Goal: Information Seeking & Learning: Find specific page/section

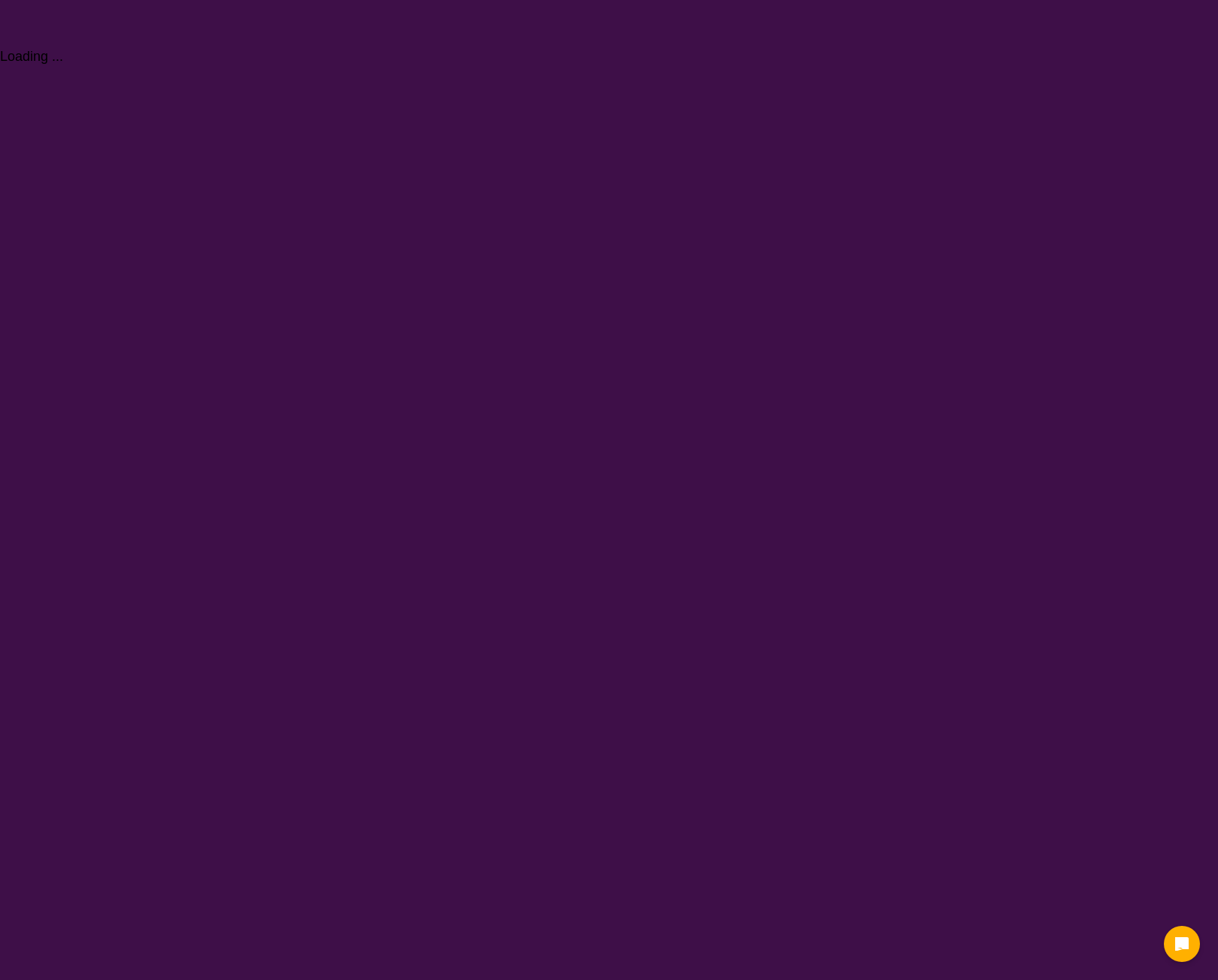
select select "Behaviour support"
select select "NDIS"
select select "Behaviour support"
select select "NDIS"
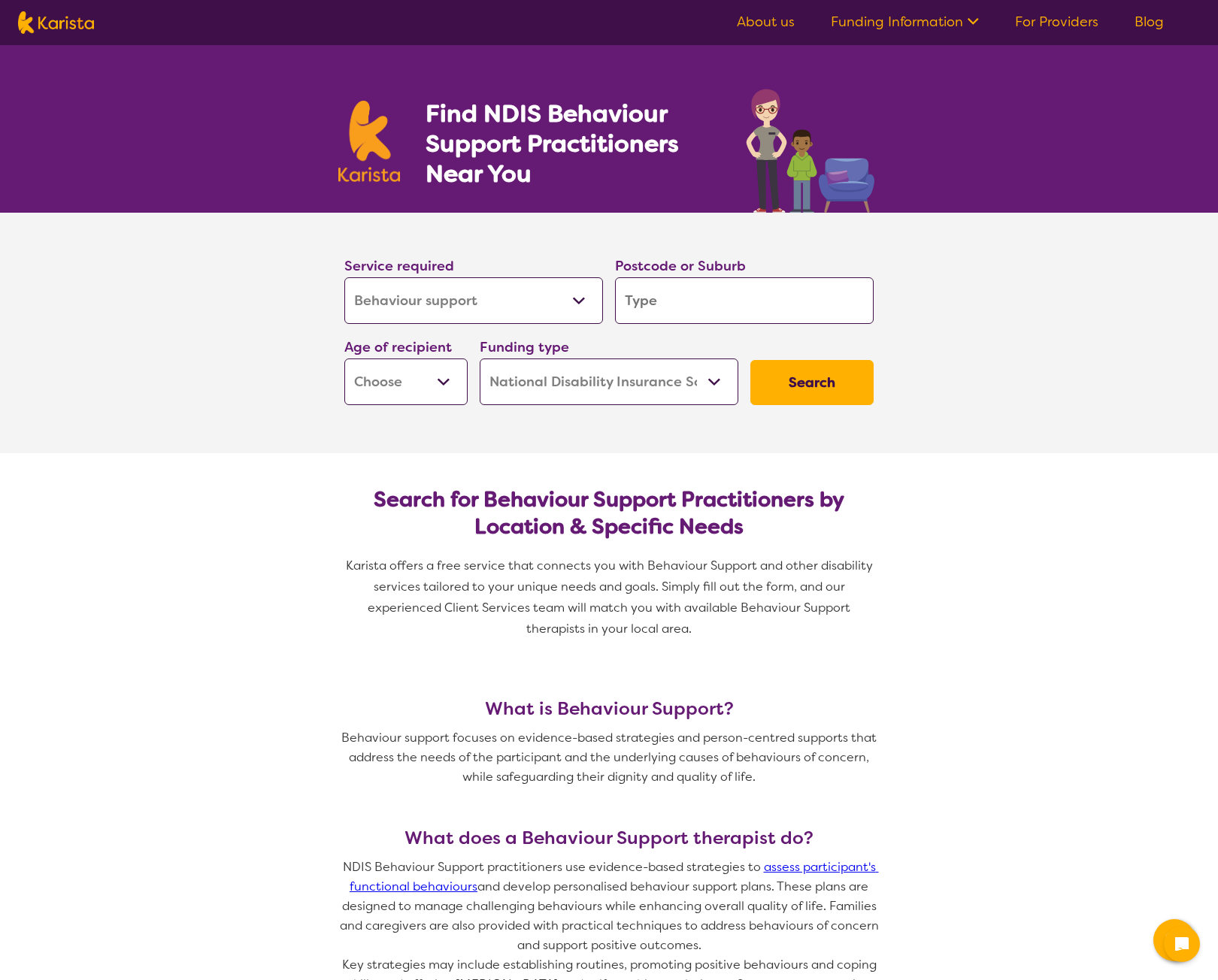
click at [723, 300] on input "search" at bounding box center [743, 300] width 259 height 47
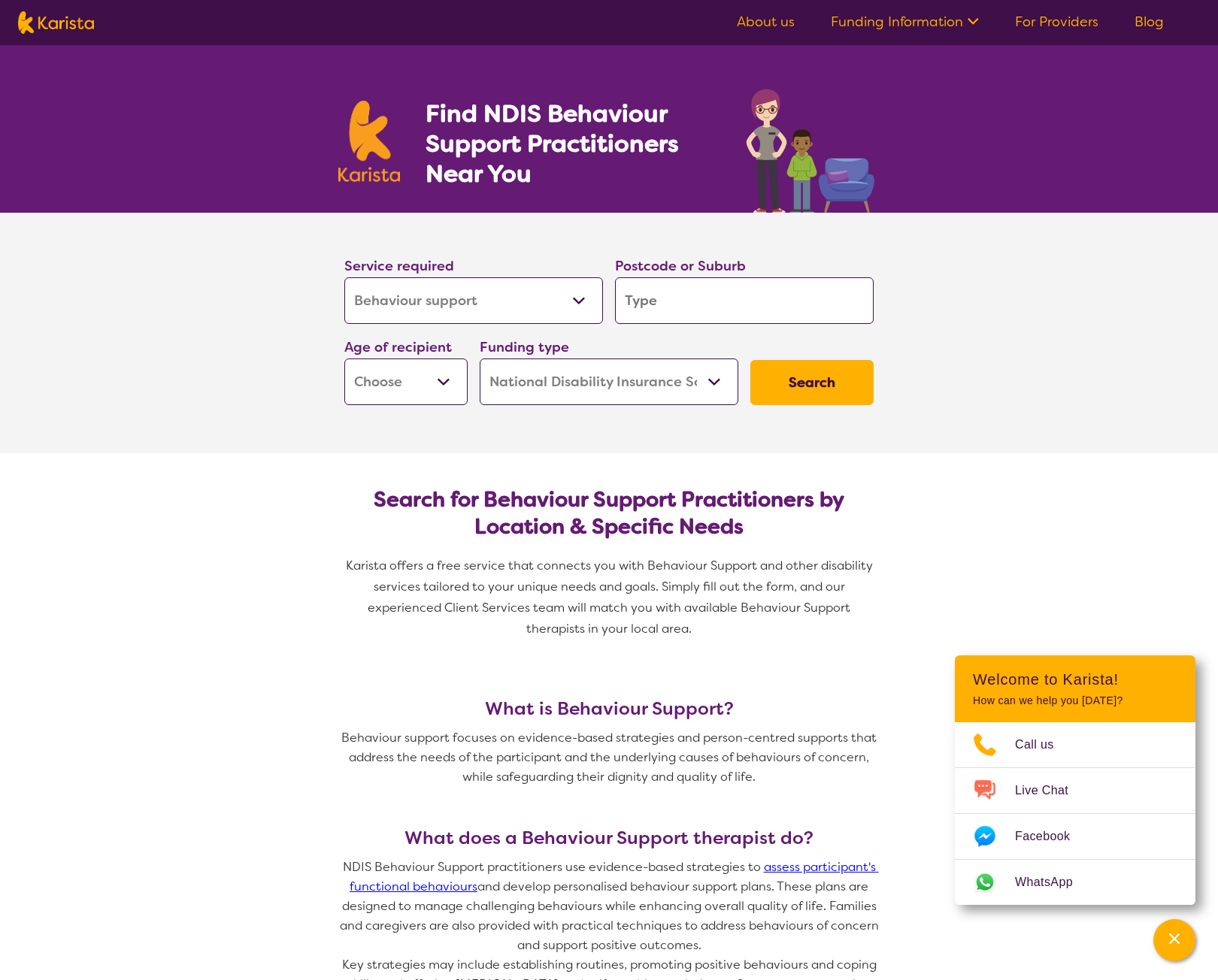
type input "b"
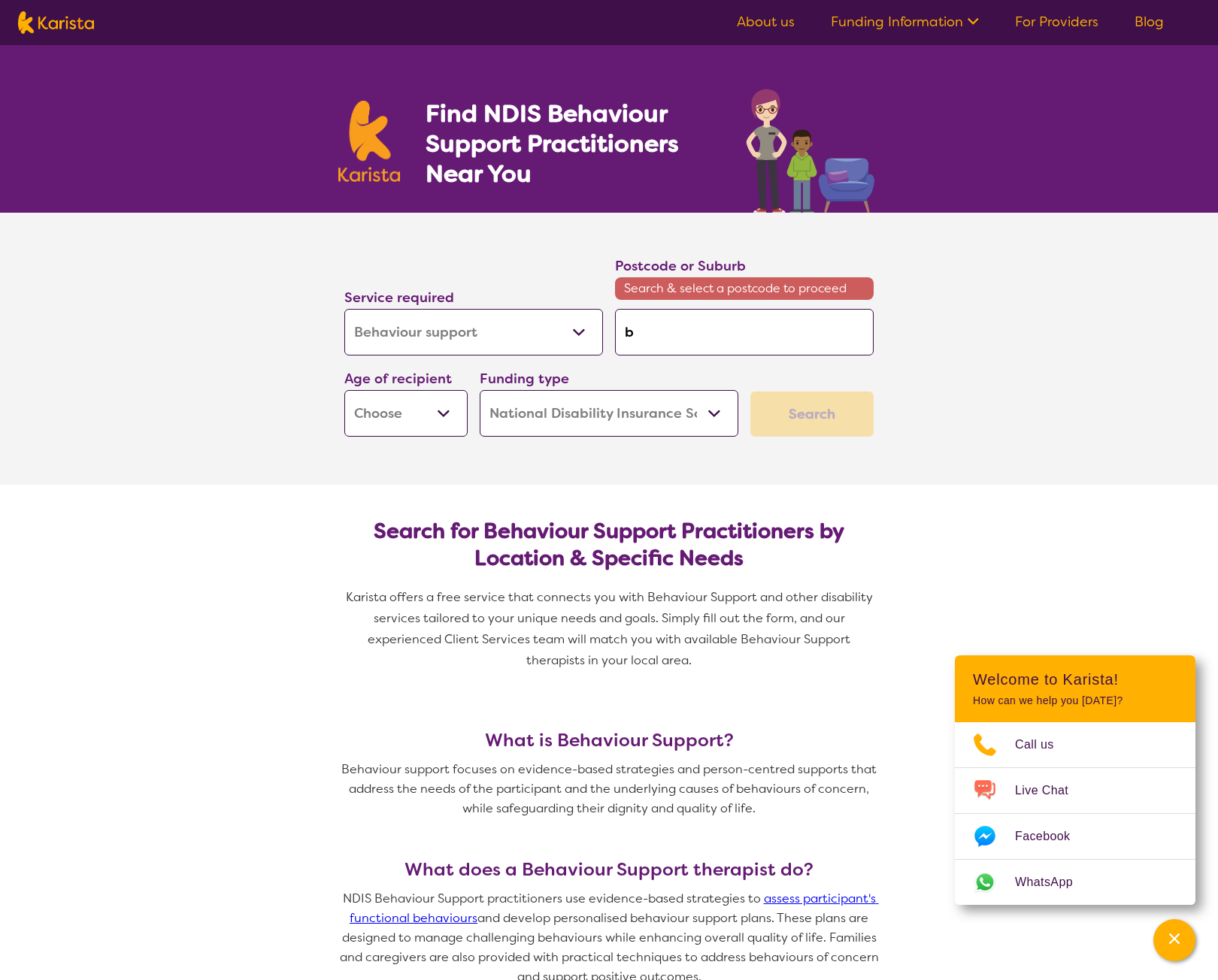
type input "br"
type input "bri"
type input "brib"
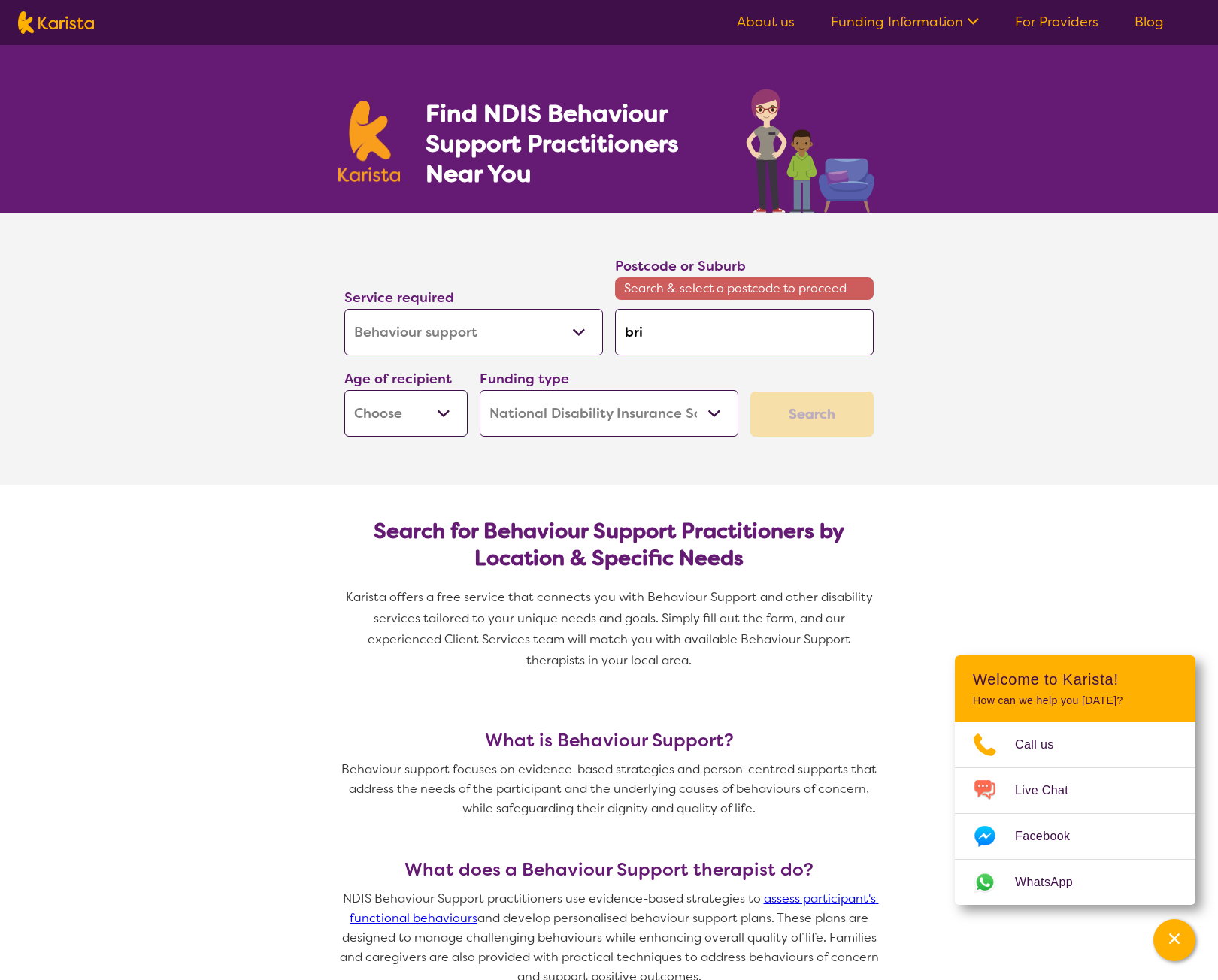
type input "brib"
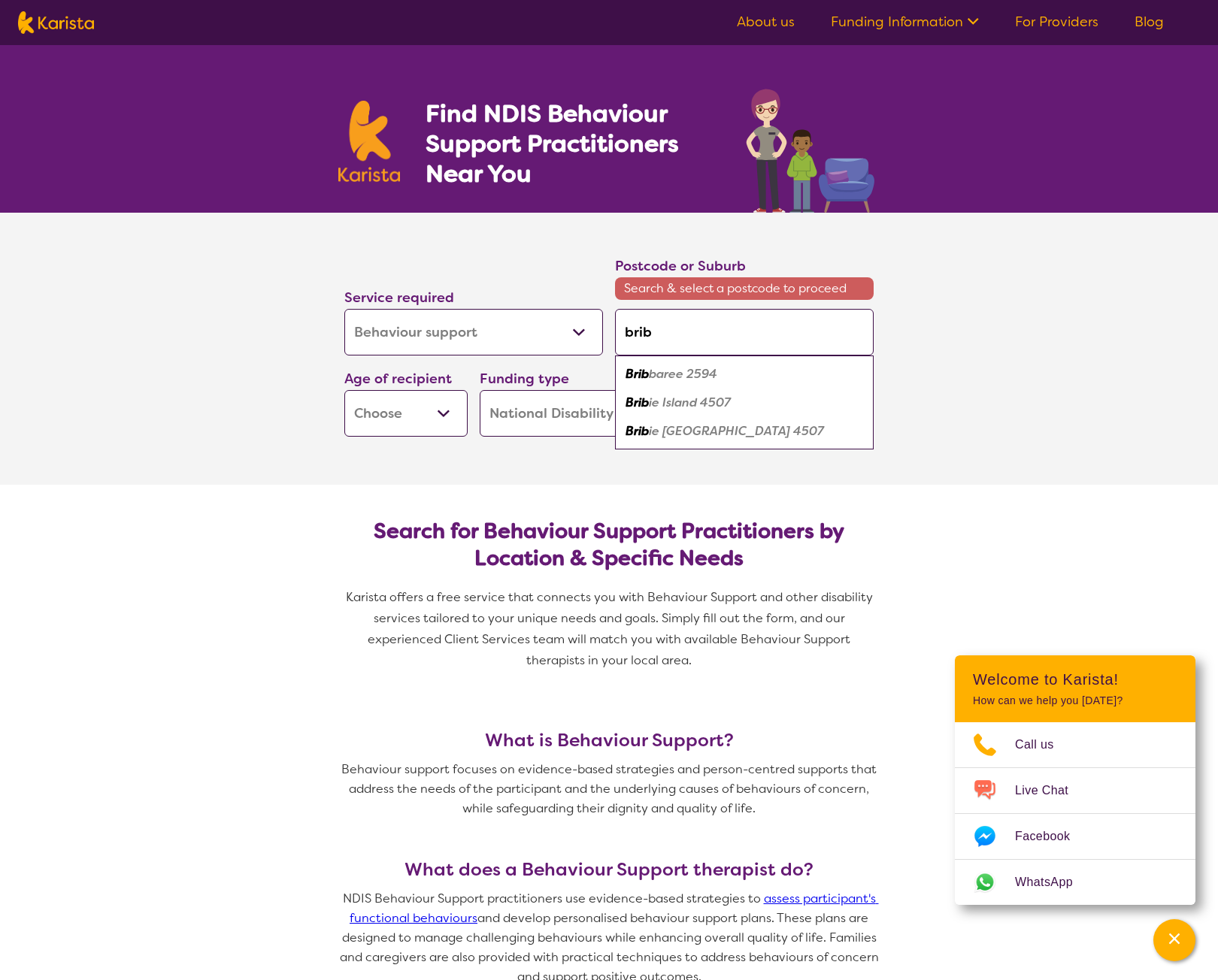
click at [721, 403] on em "ie Island 4507" at bounding box center [689, 402] width 82 height 15
type input "4507"
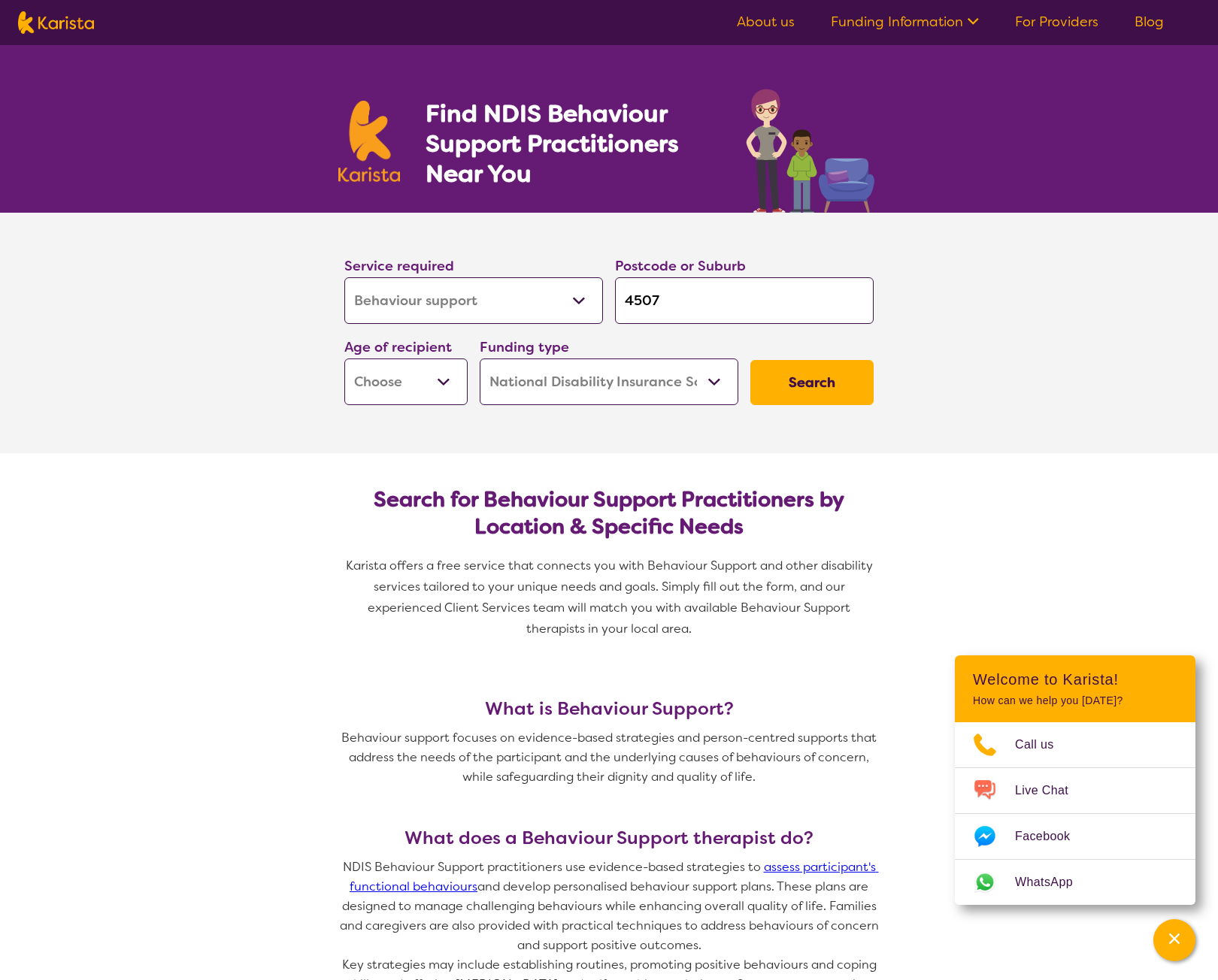
click at [447, 381] on select "Early Childhood - 0 to 9 Child - 10 to 11 Adolescent - 12 to 17 Adult - 18 to 6…" at bounding box center [406, 382] width 124 height 47
select select "AS"
click at [345, 358] on select "Early Childhood - 0 to 9 Child - 10 to 11 Adolescent - 12 to 17 Adult - 18 to 6…" at bounding box center [406, 382] width 124 height 47
select select "AS"
click at [782, 384] on button "Search" at bounding box center [811, 383] width 124 height 45
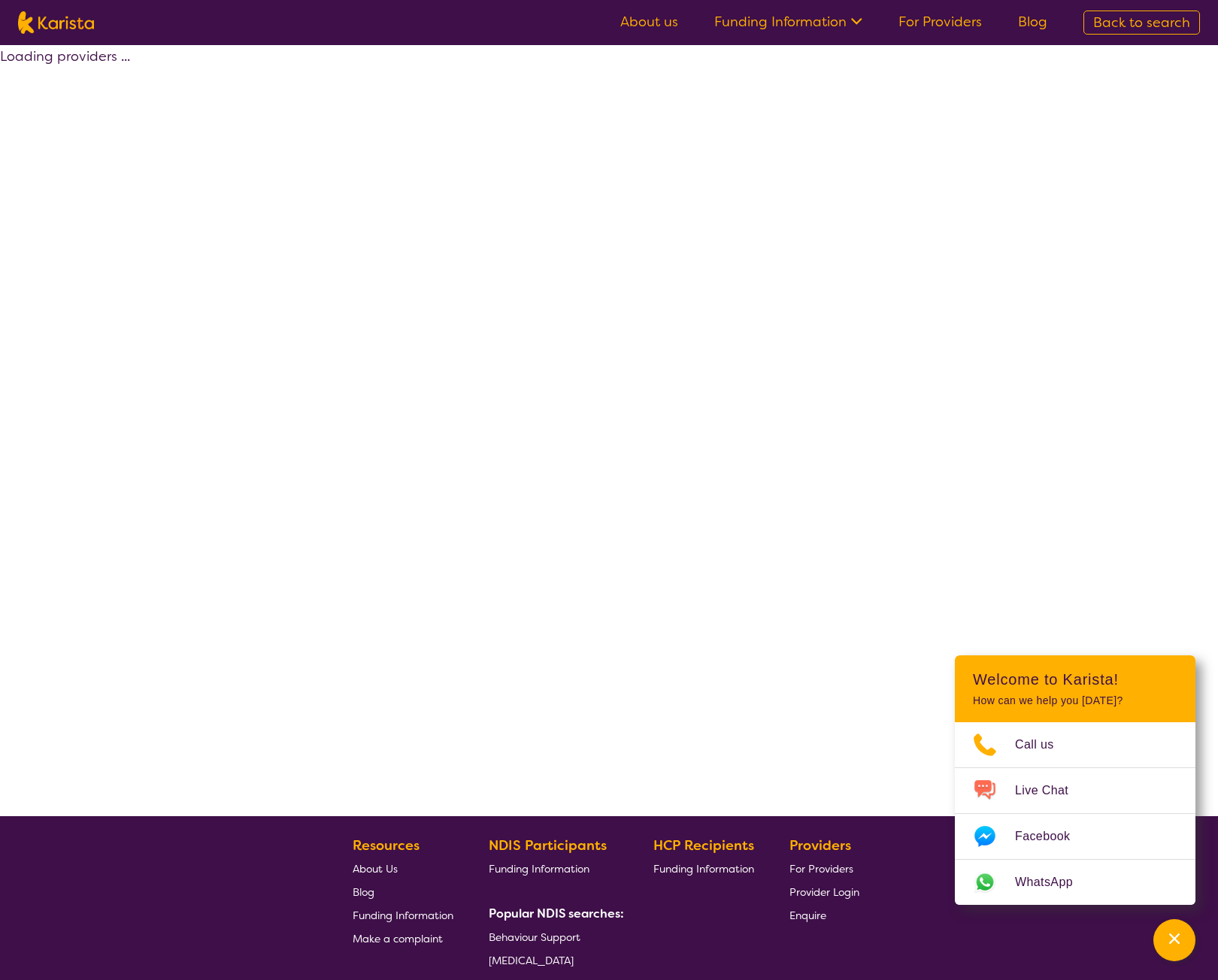
select select "by_score"
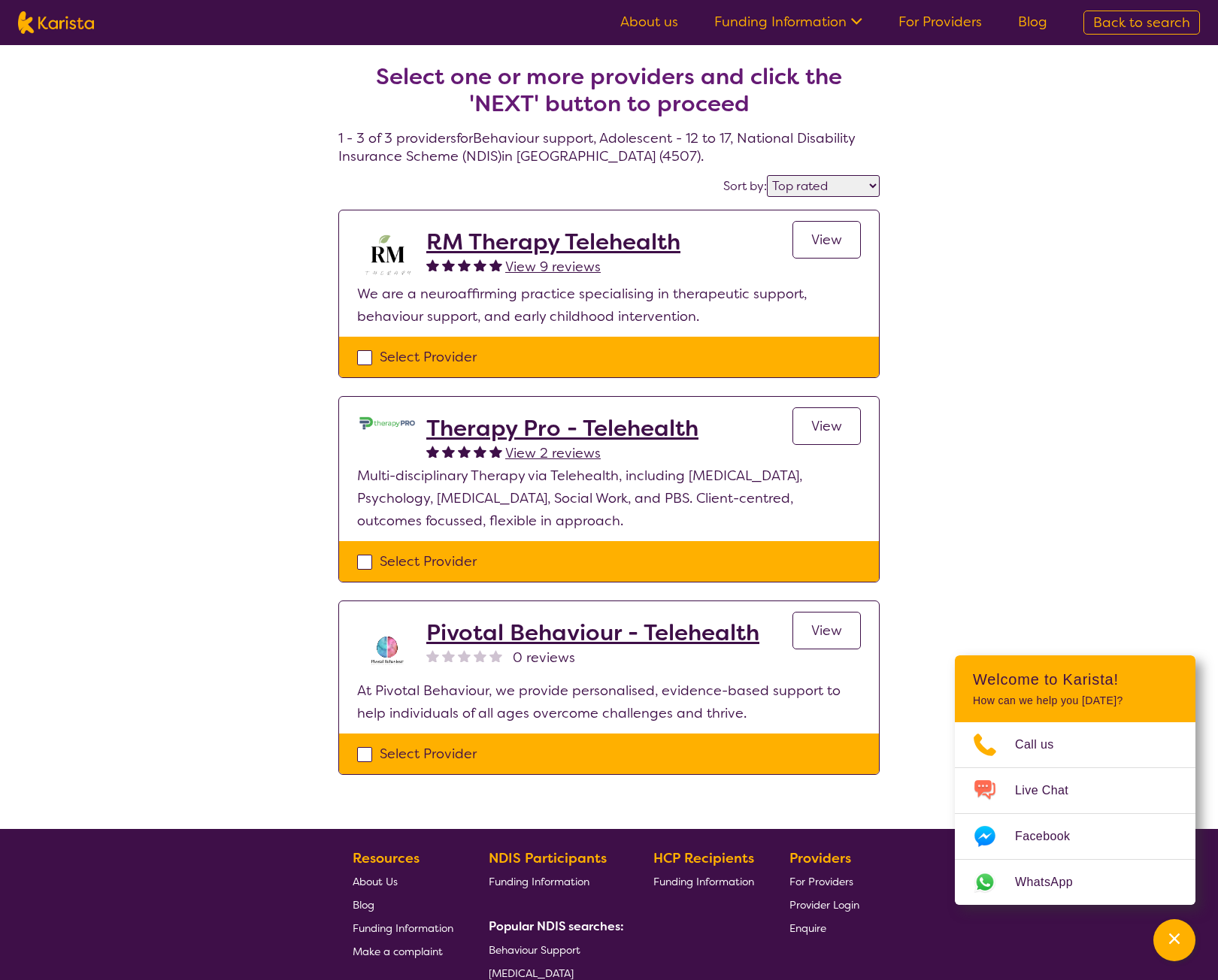
click at [831, 245] on span "View" at bounding box center [826, 240] width 31 height 18
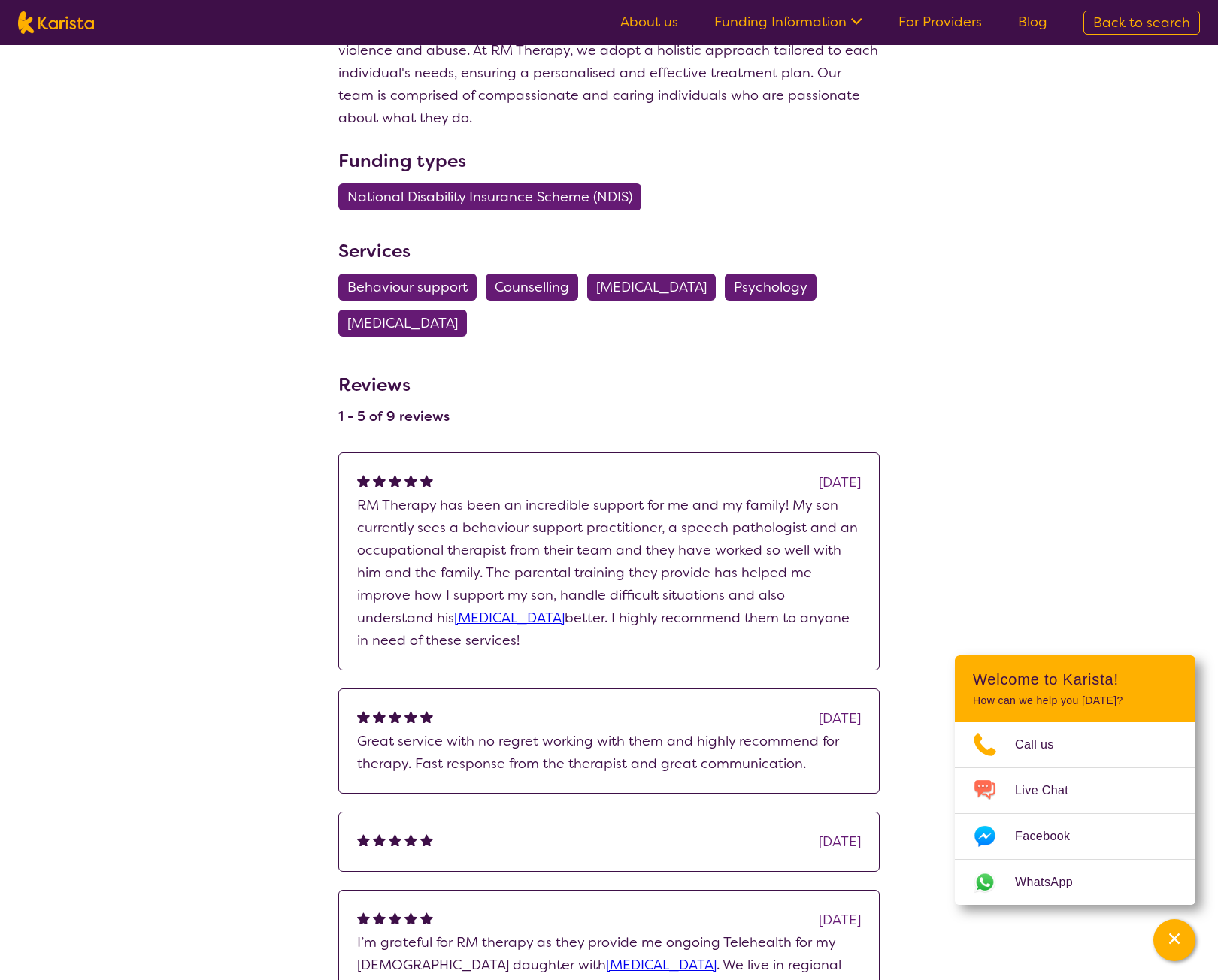
scroll to position [376, 0]
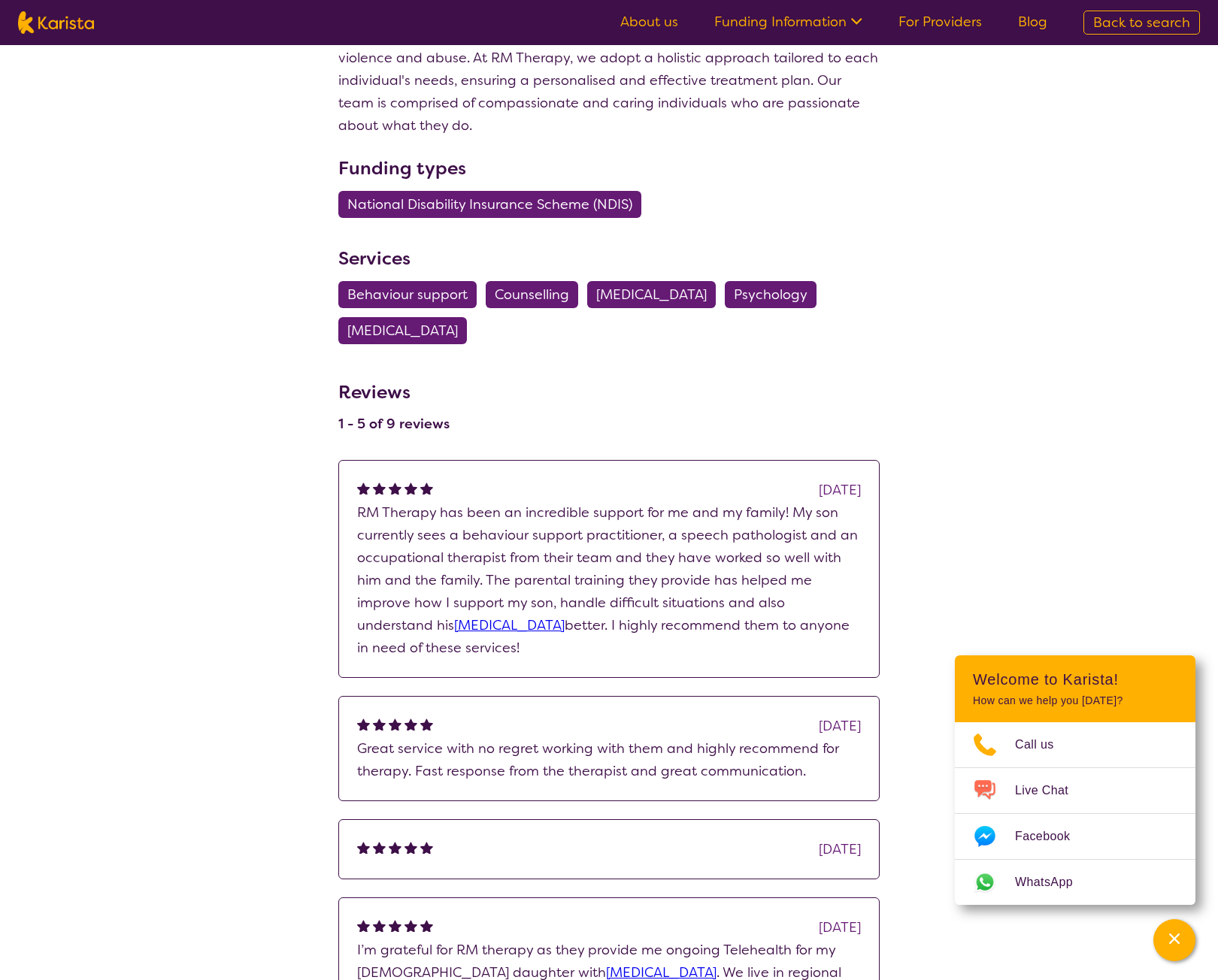
click at [680, 295] on span "[MEDICAL_DATA]" at bounding box center [651, 295] width 110 height 27
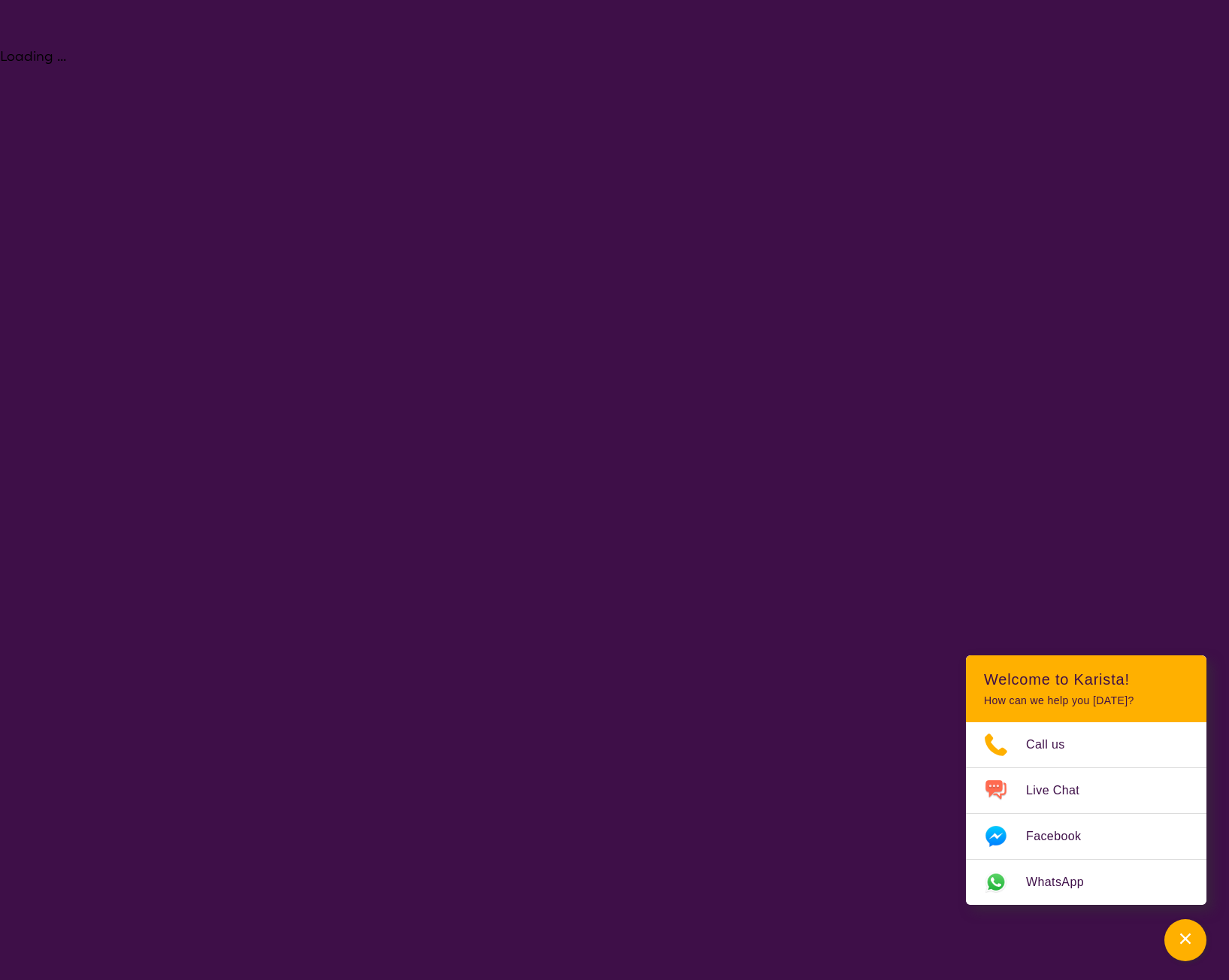
select select "[MEDICAL_DATA]"
select select "AS"
select select "NDIS"
select select "[MEDICAL_DATA]"
select select "AS"
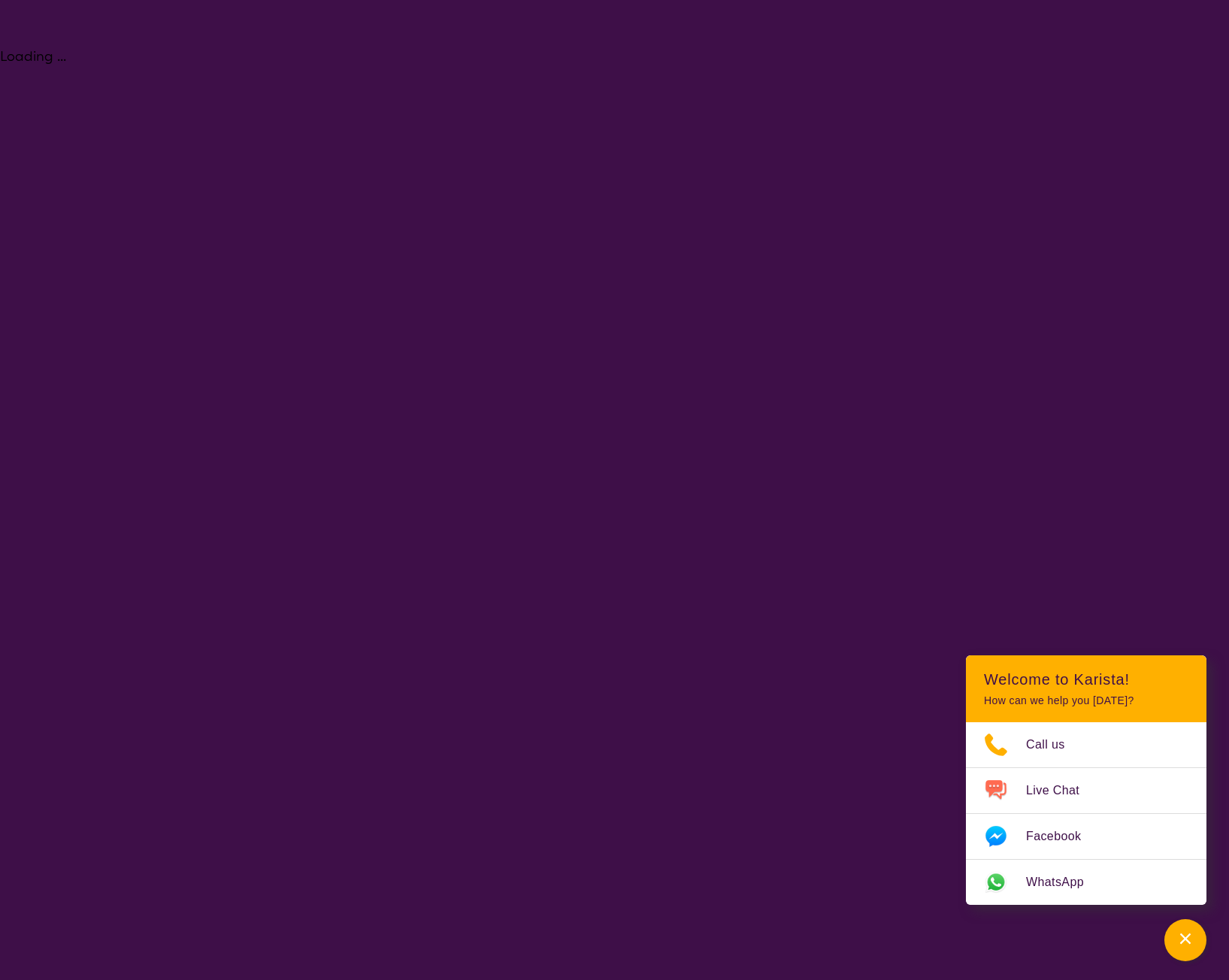
select select "NDIS"
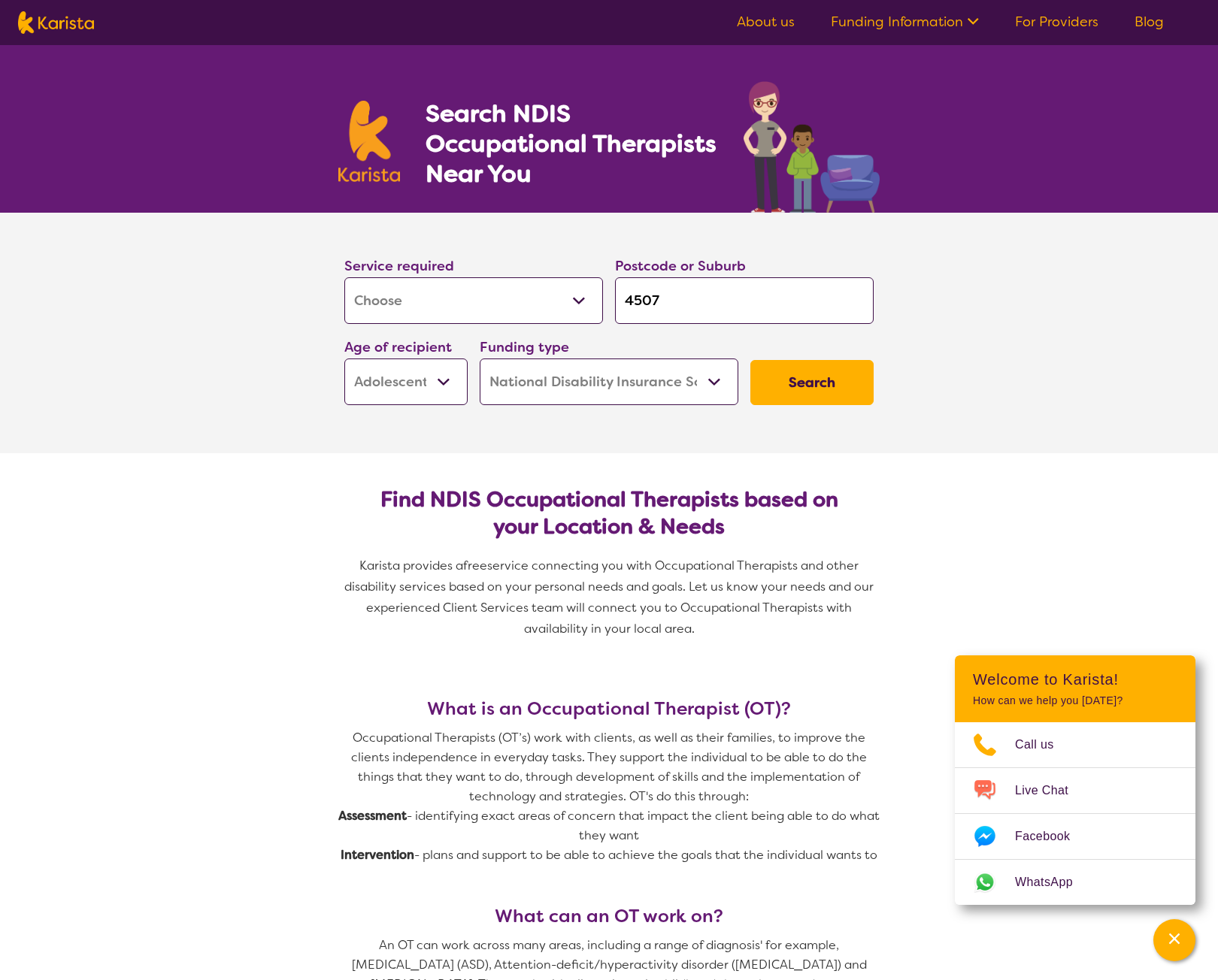
click at [815, 383] on button "Search" at bounding box center [811, 383] width 124 height 45
